Goal: Information Seeking & Learning: Learn about a topic

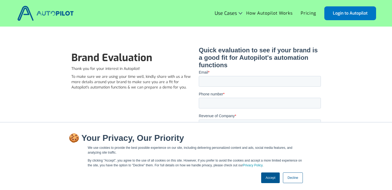
click at [55, 13] on img at bounding box center [45, 13] width 59 height 18
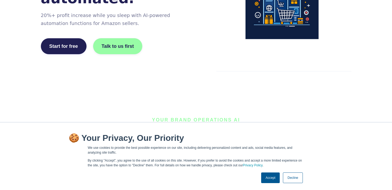
scroll to position [115, 0]
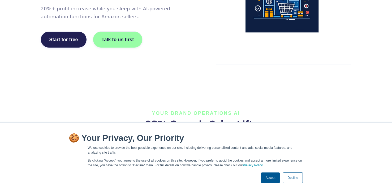
click at [274, 177] on link "Accept" at bounding box center [270, 177] width 19 height 11
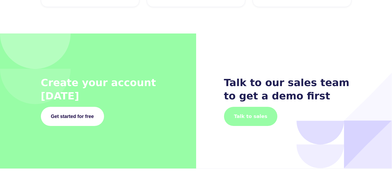
scroll to position [2124, 0]
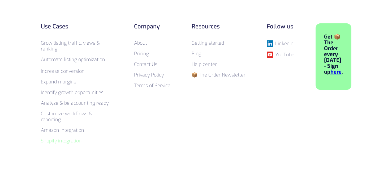
click at [67, 137] on link "Shopify integration" at bounding box center [61, 140] width 41 height 6
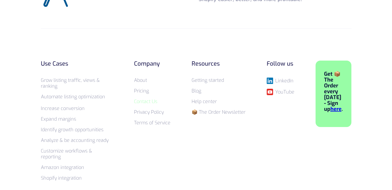
scroll to position [330, 0]
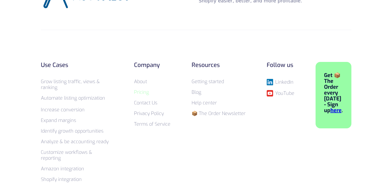
click at [141, 93] on link "Pricing" at bounding box center [141, 92] width 15 height 6
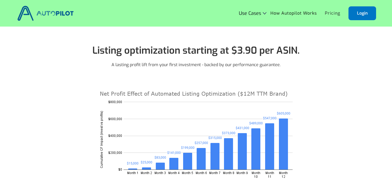
click at [77, 46] on div "Listing optimization starting at $3.90 per ASIN. A lasting profit lift from you…" at bounding box center [195, 53] width 249 height 29
